Goal: Understand process/instructions

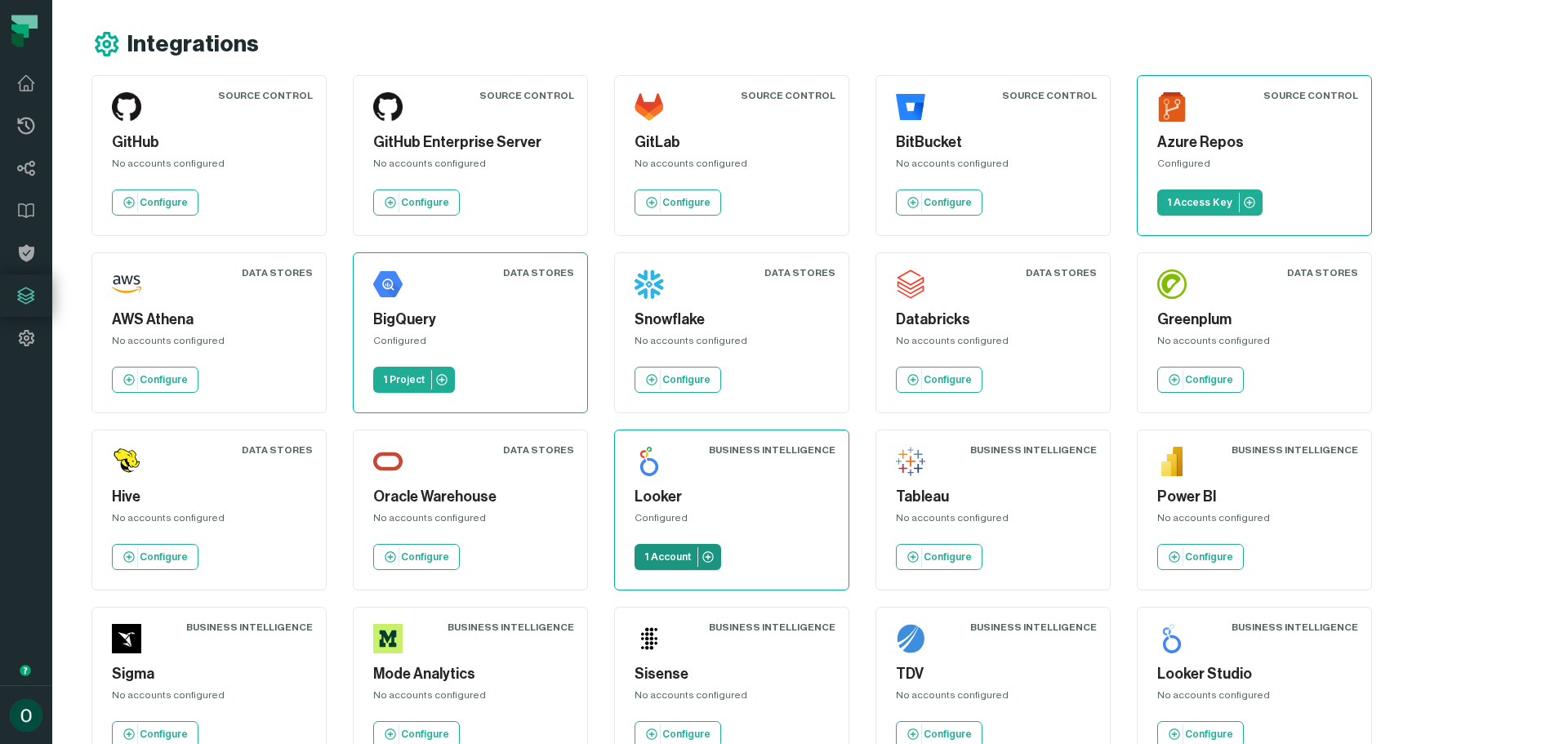
click at [714, 557] on icon at bounding box center [708, 556] width 13 height 13
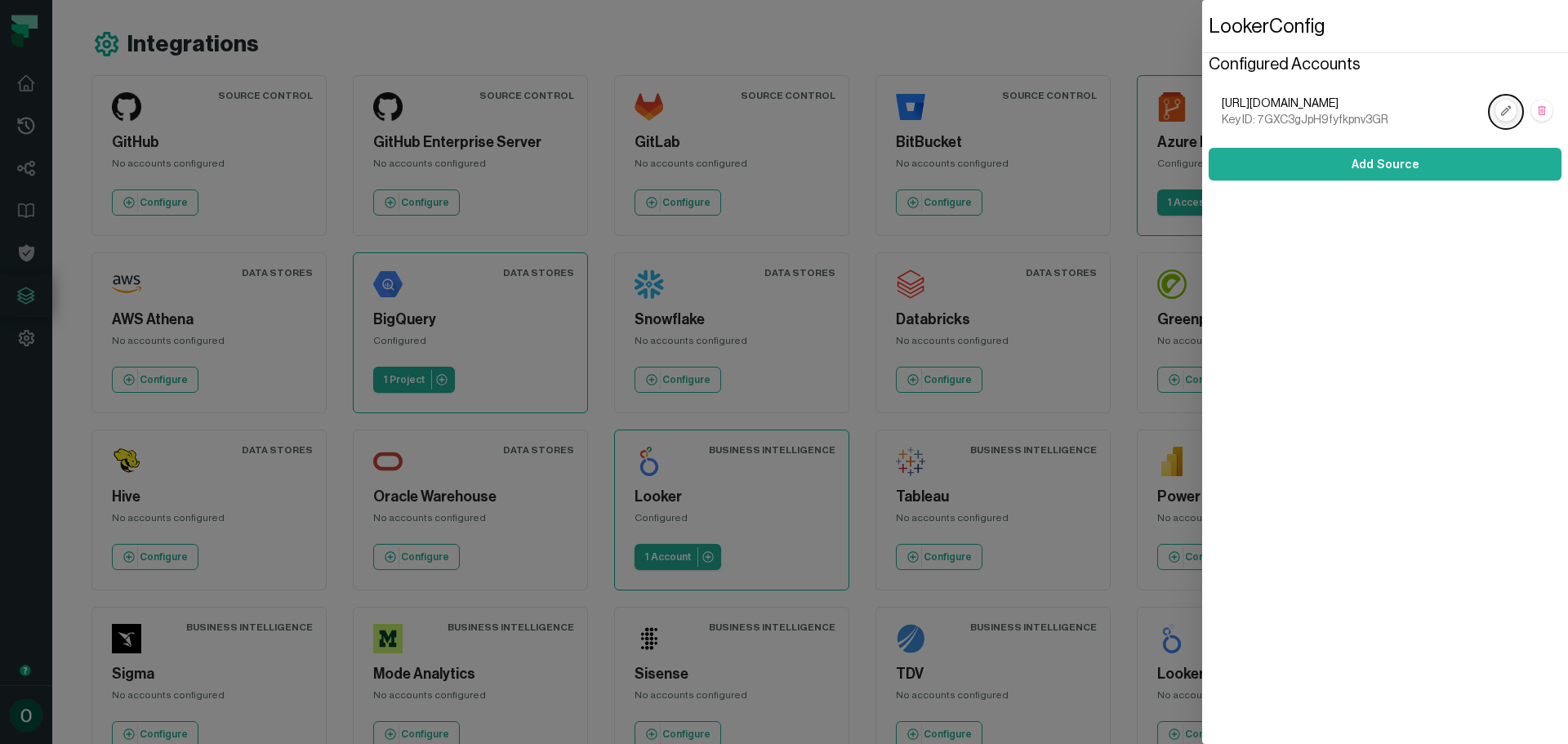
click at [1499, 115] on rect at bounding box center [1506, 111] width 21 height 21
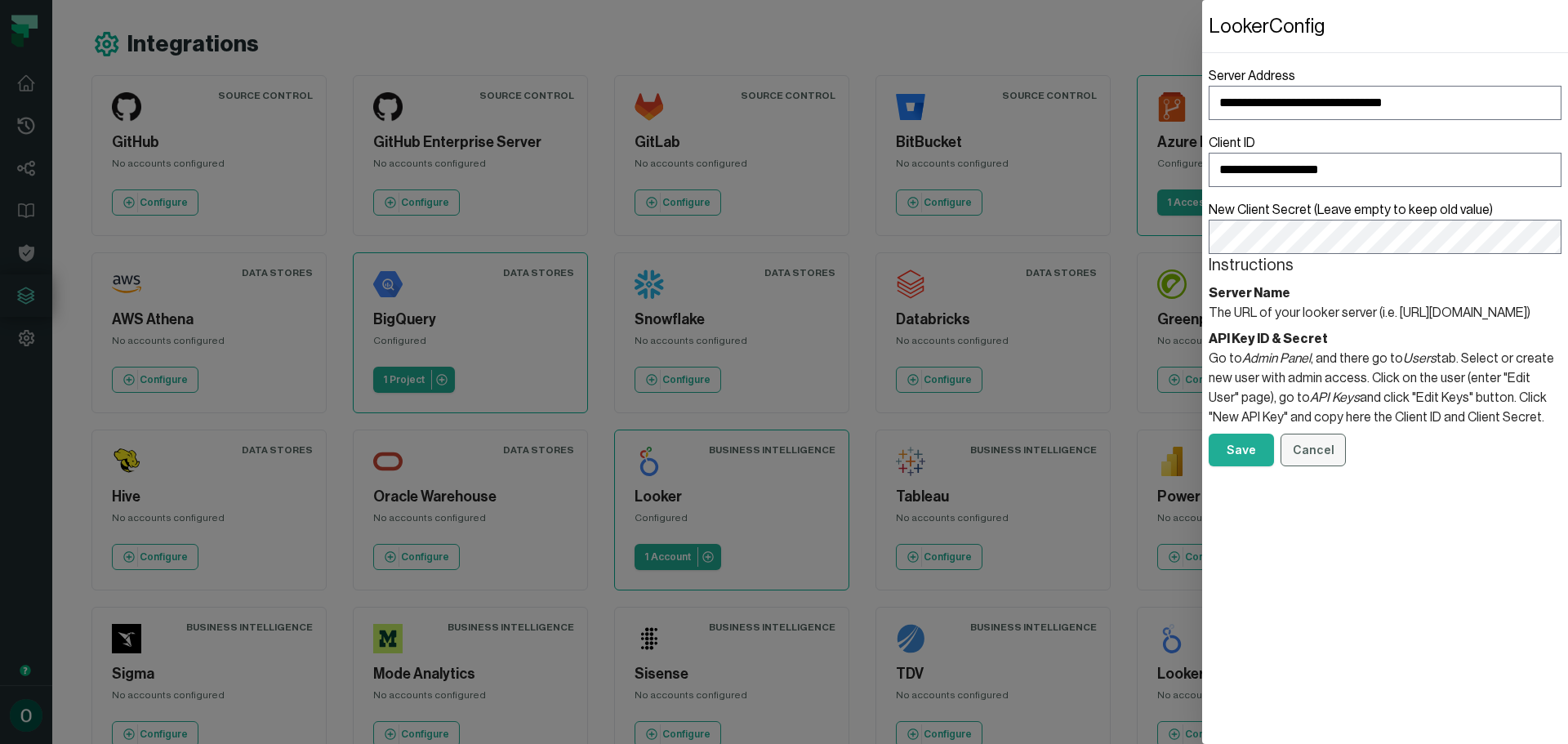
click at [1324, 466] on button "Cancel" at bounding box center [1313, 450] width 66 height 33
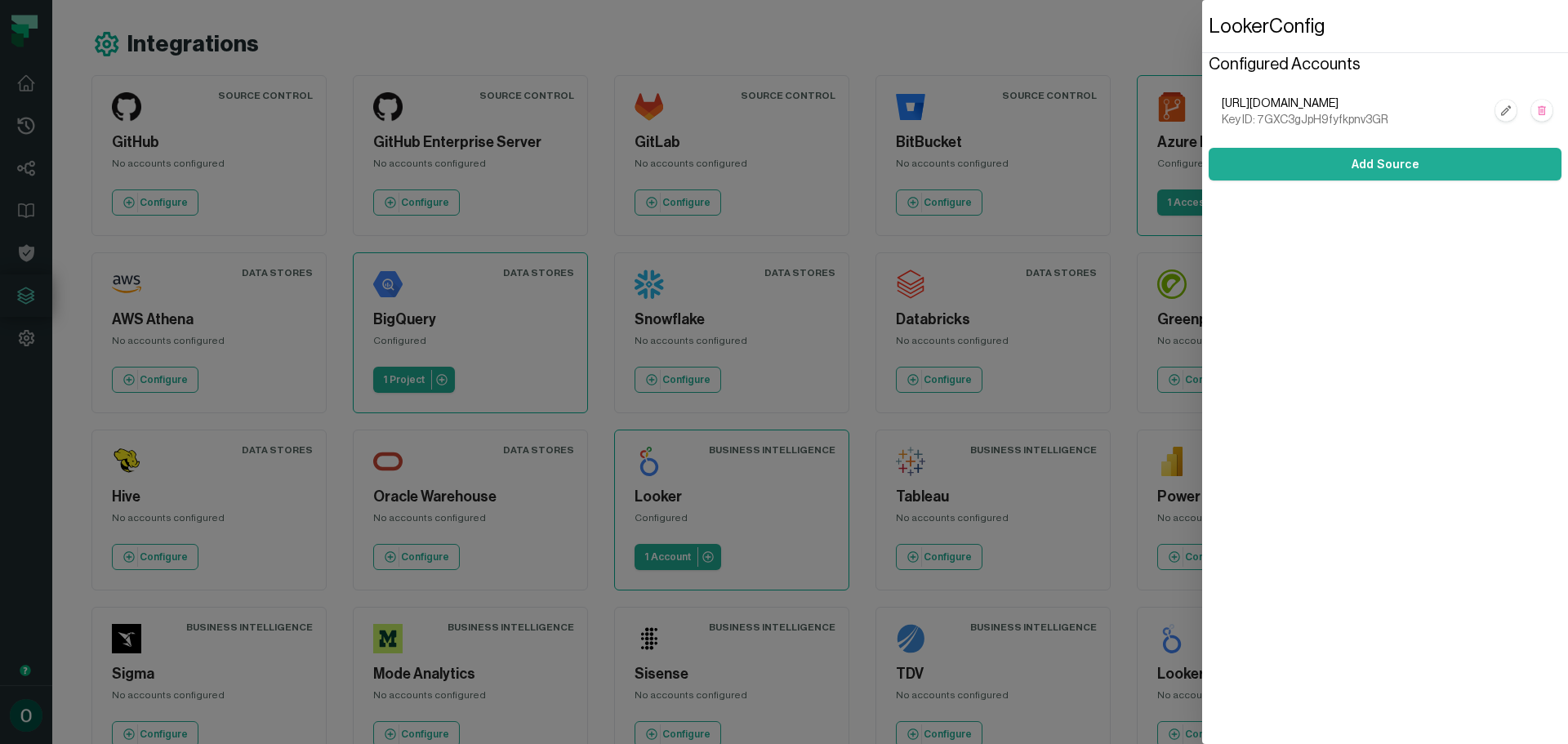
click at [1202, 144] on dialog "Looker Config Configured Accounts [URL][DOMAIN_NAME] Key ID: 7GXC3gJpH9fyfkpnv3…" at bounding box center [1384, 372] width 366 height 744
